Goal: Task Accomplishment & Management: Use online tool/utility

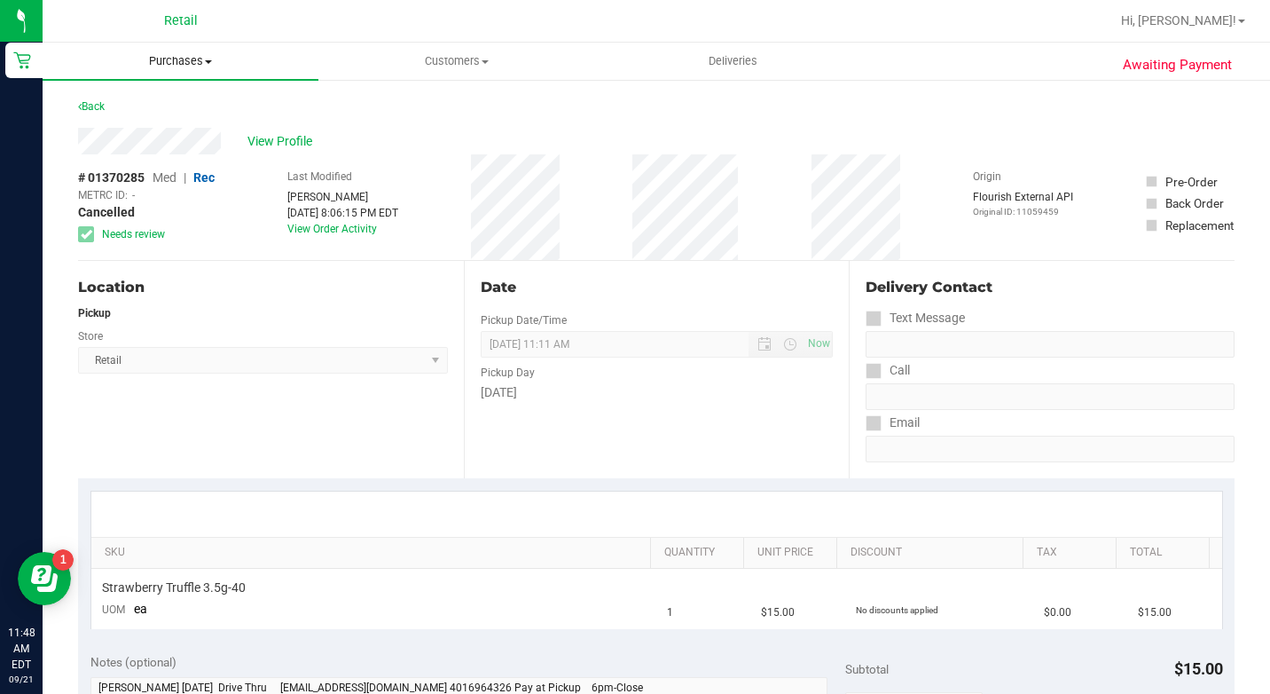
click at [186, 62] on span "Purchases" at bounding box center [181, 61] width 276 height 16
click at [163, 124] on li "Fulfillment" at bounding box center [181, 128] width 276 height 21
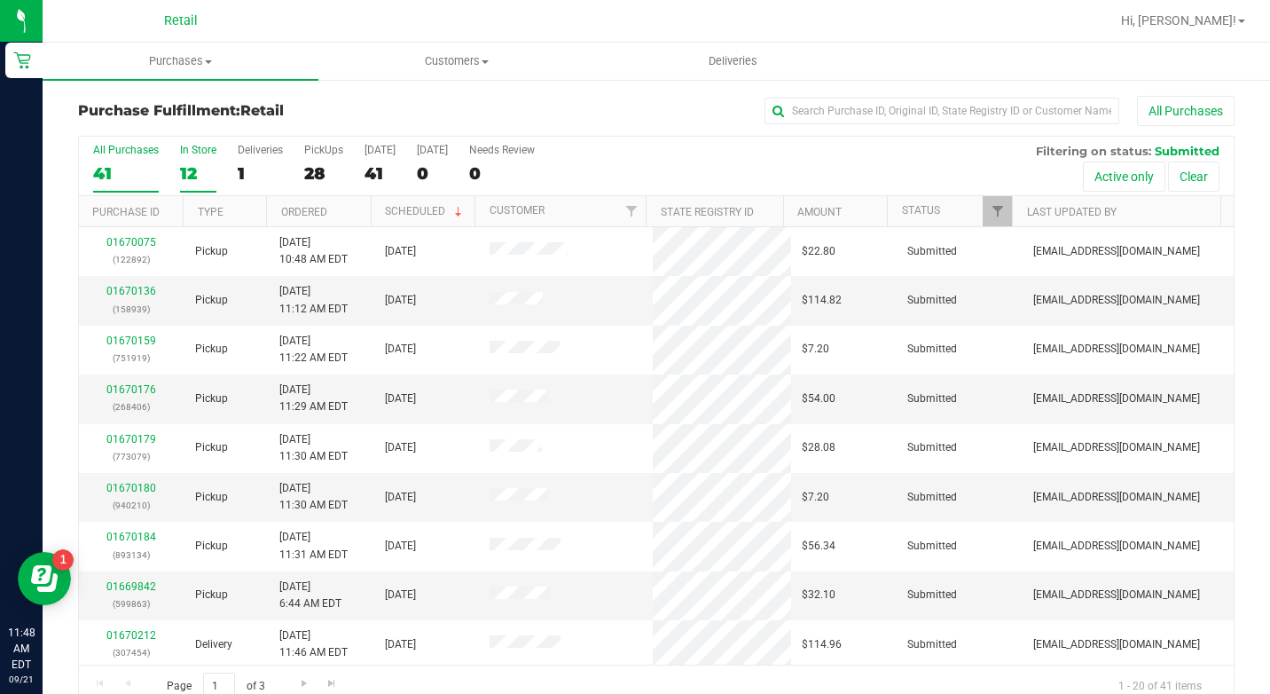
click at [186, 172] on div "12" at bounding box center [198, 173] width 36 height 20
click at [0, 0] on input "In Store 12" at bounding box center [0, 0] width 0 height 0
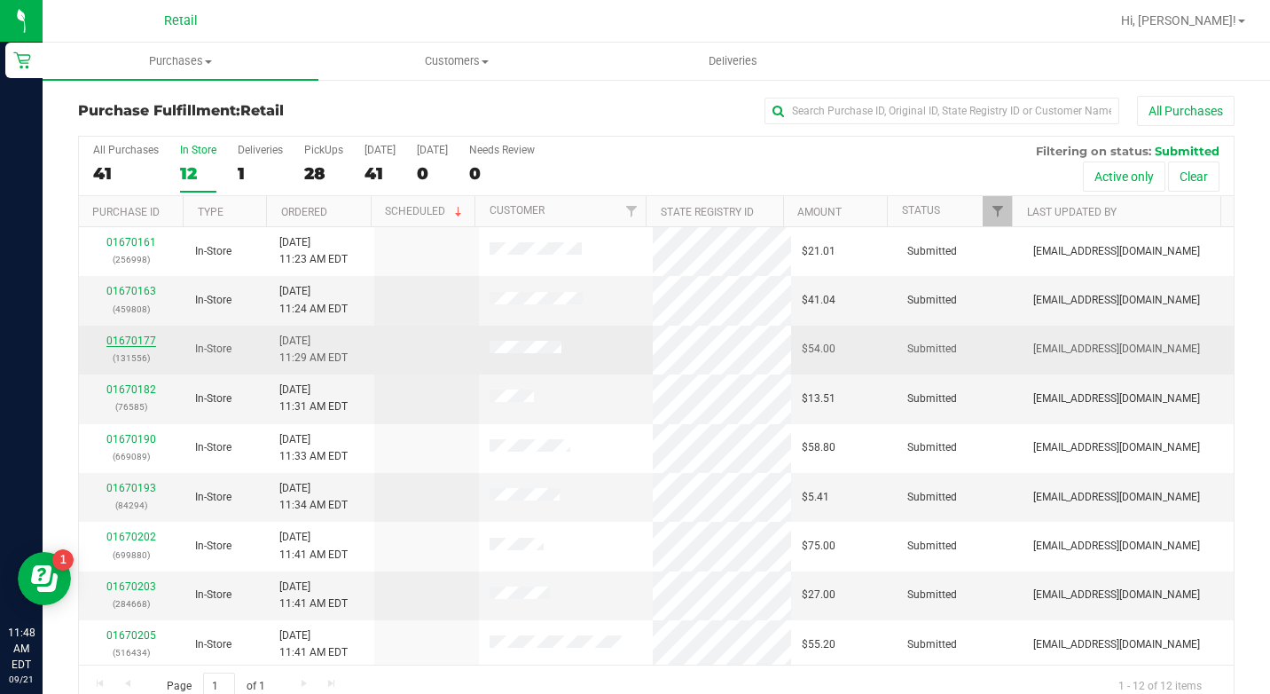
click at [134, 344] on link "01670177" at bounding box center [131, 340] width 50 height 12
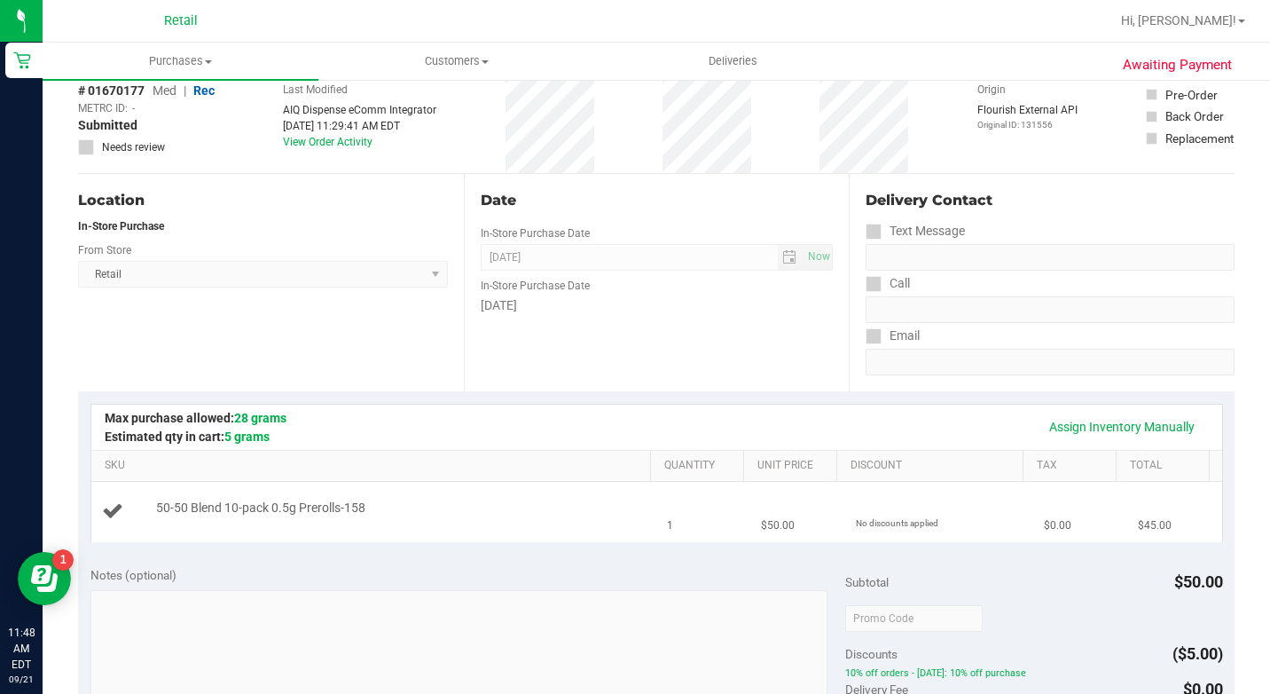
scroll to position [444, 0]
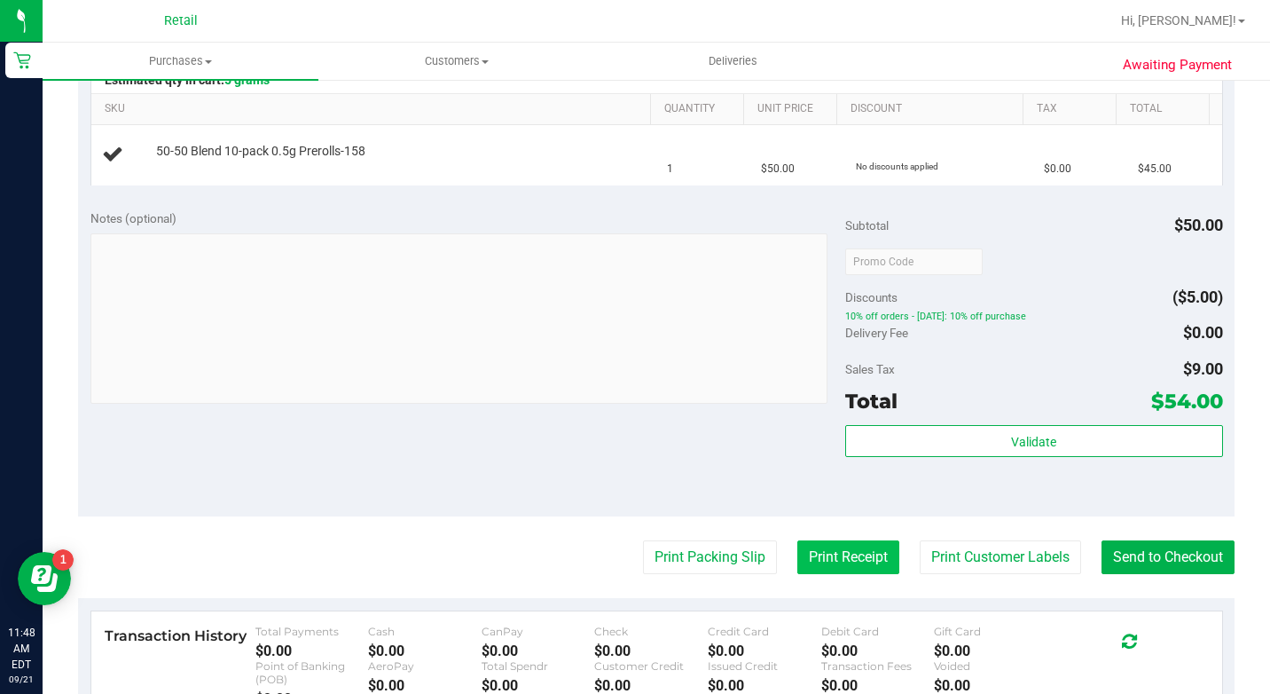
click at [844, 560] on button "Print Receipt" at bounding box center [849, 557] width 102 height 34
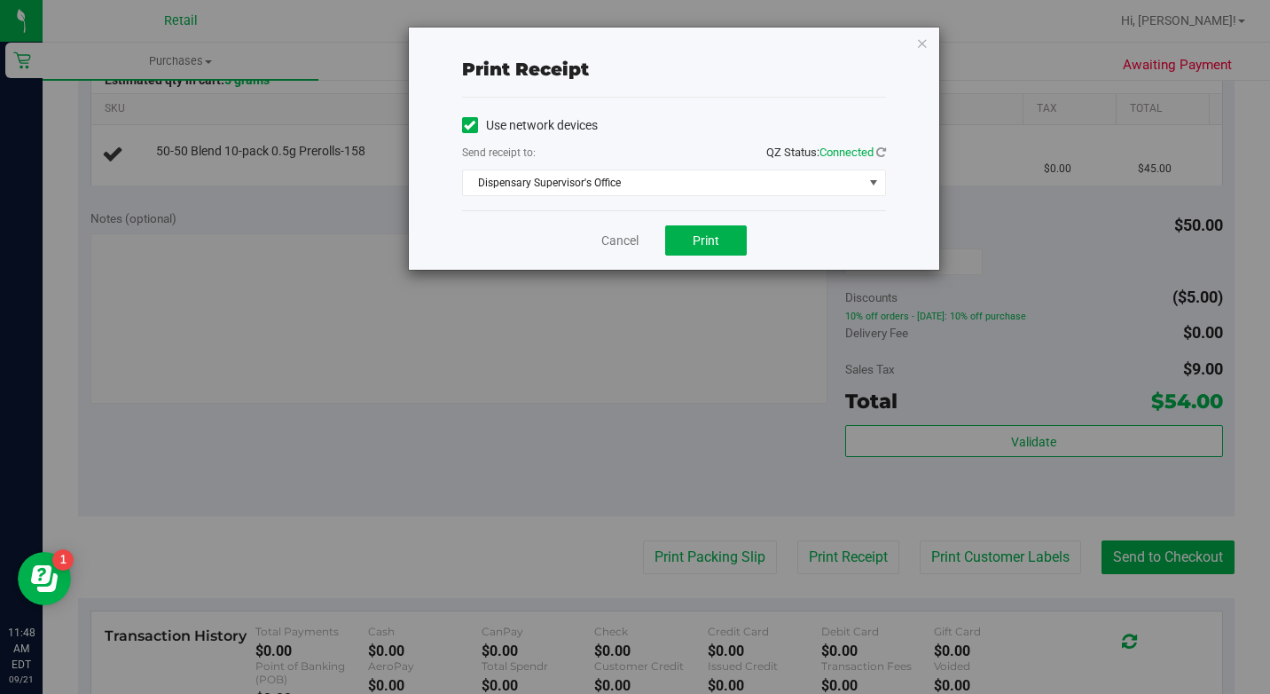
click at [467, 125] on icon at bounding box center [470, 125] width 12 height 0
click at [0, 0] on input "Use network devices" at bounding box center [0, 0] width 0 height 0
click at [632, 185] on span "Choose printer" at bounding box center [663, 182] width 400 height 25
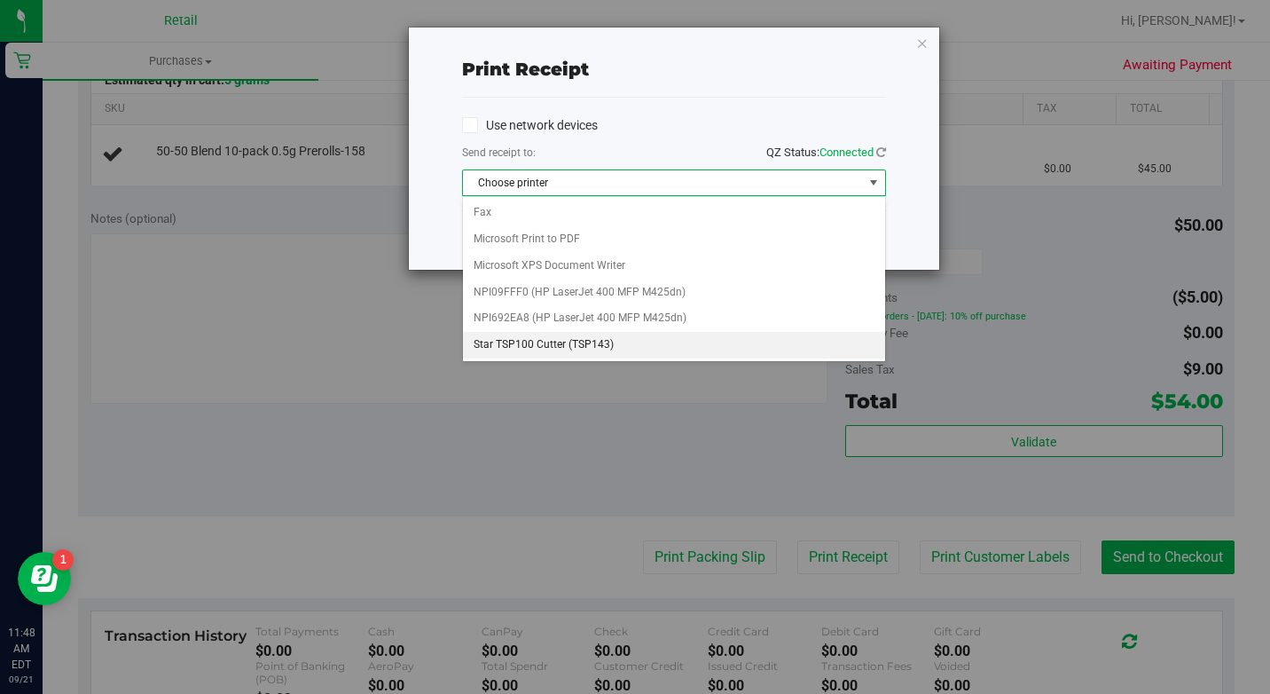
click at [610, 347] on li "Star TSP100 Cutter (TSP143)" at bounding box center [674, 345] width 422 height 27
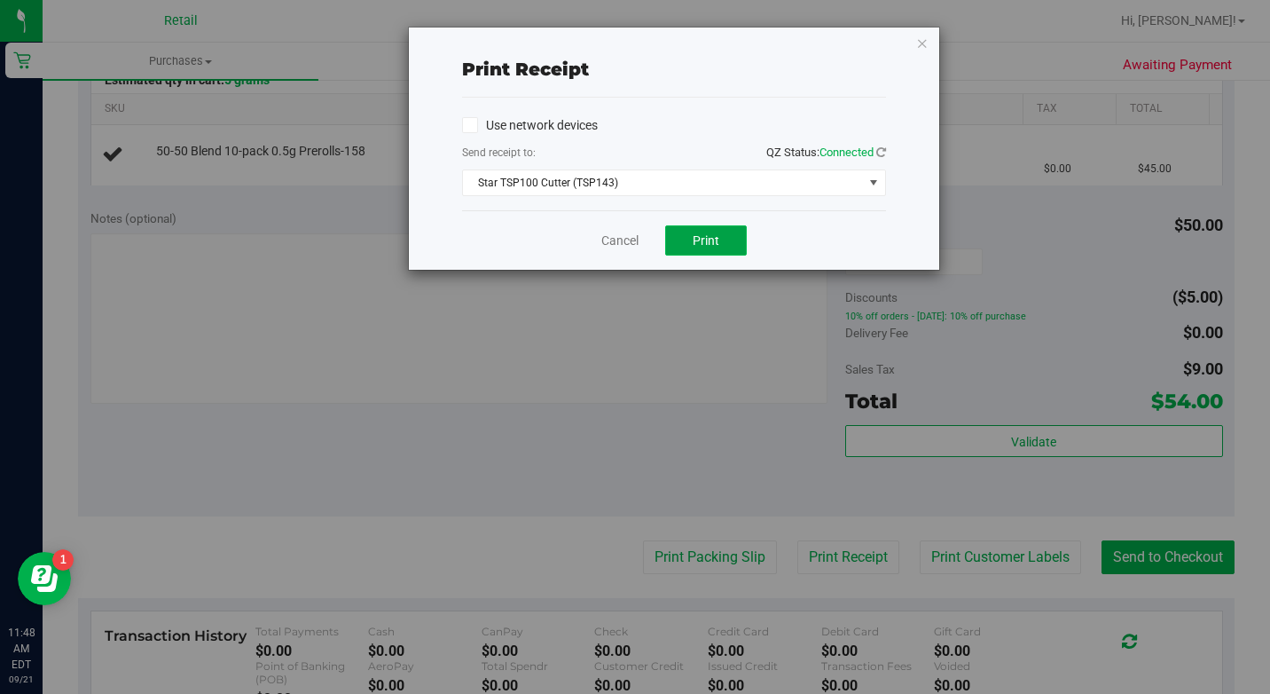
click at [690, 249] on button "Print" at bounding box center [706, 240] width 82 height 30
click at [924, 43] on icon "button" at bounding box center [922, 42] width 12 height 21
